Goal: Entertainment & Leisure: Consume media (video, audio)

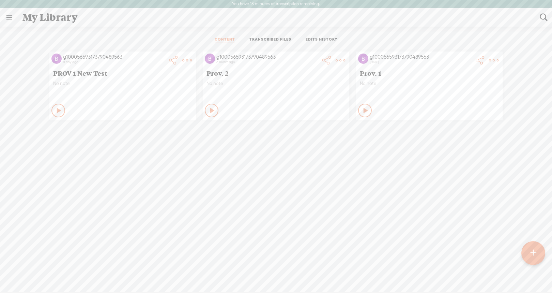
click at [65, 111] on div "Play Content" at bounding box center [58, 111] width 14 height 14
click at [51, 104] on div "Play Content" at bounding box center [58, 111] width 14 height 14
click at [185, 58] on t at bounding box center [187, 61] width 10 height 10
click at [42, 151] on div "g100056593173790489563 a day ago PROV 1 New Test No note Stop Content Private P…" at bounding box center [275, 182] width 541 height 269
click at [209, 109] on icon at bounding box center [212, 110] width 7 height 7
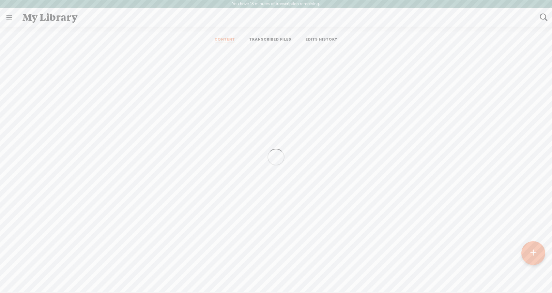
scroll to position [0, 0]
click at [36, 161] on div "g100056593173790489563 a day ago PROV 1 New Test No note Play Content Private P…" at bounding box center [275, 182] width 541 height 269
click at [470, 41] on div "CONTENT TRANSCRIBED FILES EDITS HISTORY" at bounding box center [275, 39] width 541 height 16
click at [56, 110] on icon at bounding box center [59, 110] width 7 height 7
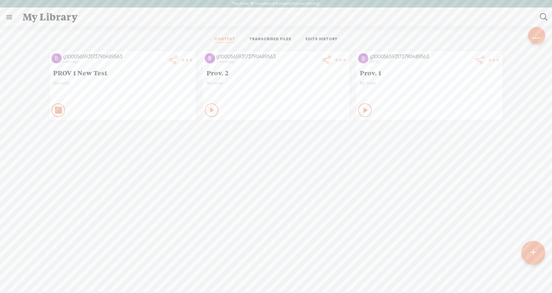
click at [209, 112] on icon at bounding box center [212, 110] width 7 height 7
click at [65, 107] on div "Stop Content" at bounding box center [58, 110] width 14 height 14
click at [65, 107] on div "Play Content" at bounding box center [58, 110] width 14 height 14
click at [65, 107] on div "Stop Content" at bounding box center [58, 110] width 14 height 14
click at [455, 221] on div "g100056593173790489563 a day ago PROV 1 New Test No note Play Content Private P…" at bounding box center [275, 182] width 541 height 269
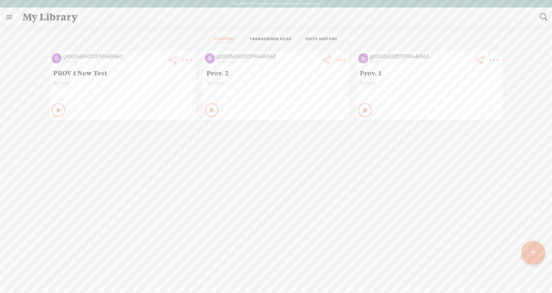
click at [187, 58] on t at bounding box center [187, 60] width 10 height 10
click at [239, 207] on div "g100056593173790489563 a day ago PROV 1 New Test No note Play Content Private P…" at bounding box center [275, 182] width 541 height 269
click at [63, 110] on icon at bounding box center [59, 110] width 7 height 7
click at [65, 107] on div "Stop Content" at bounding box center [58, 110] width 14 height 14
